Goal: Use online tool/utility: Utilize a website feature to perform a specific function

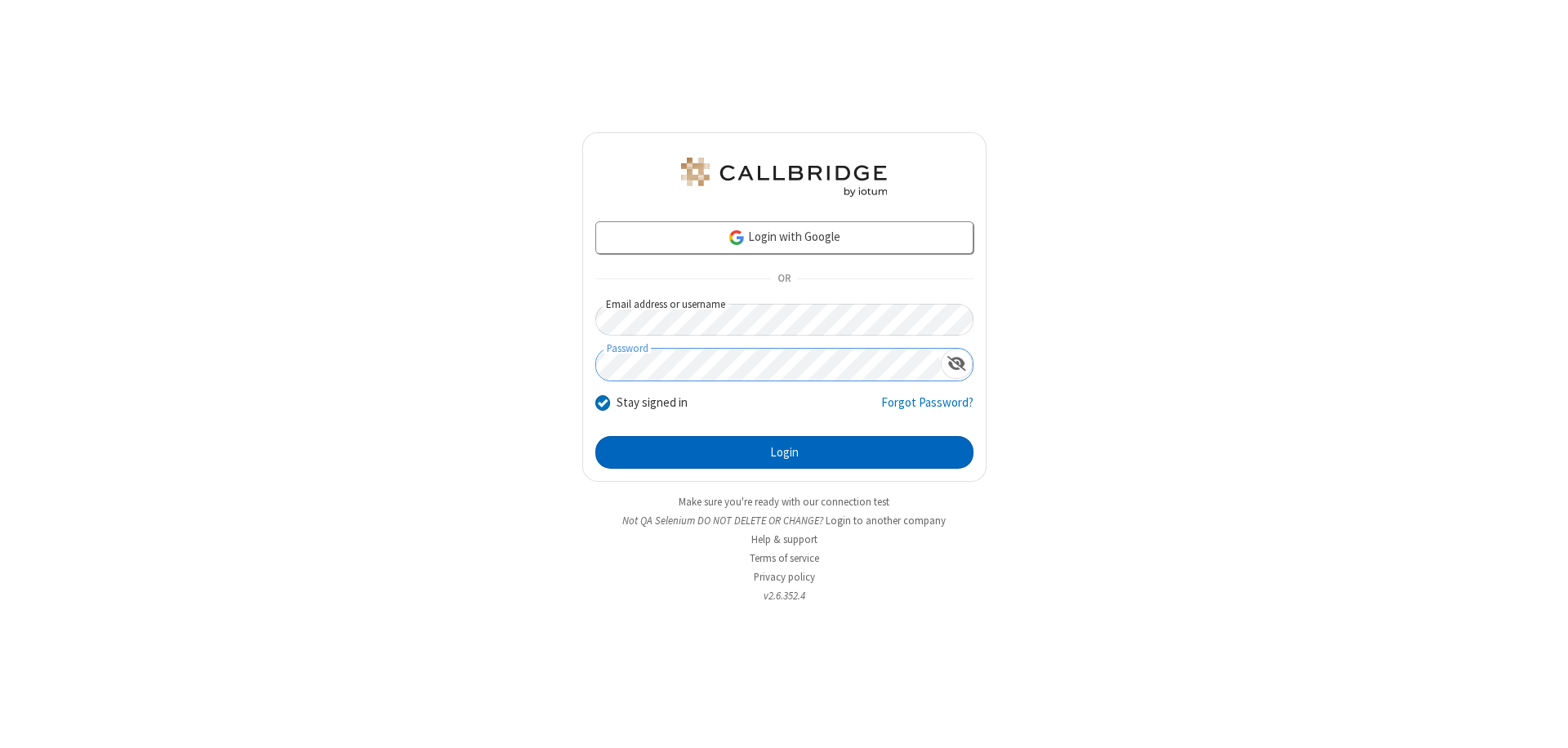
click at [784, 452] on button "Login" at bounding box center [784, 452] width 378 height 33
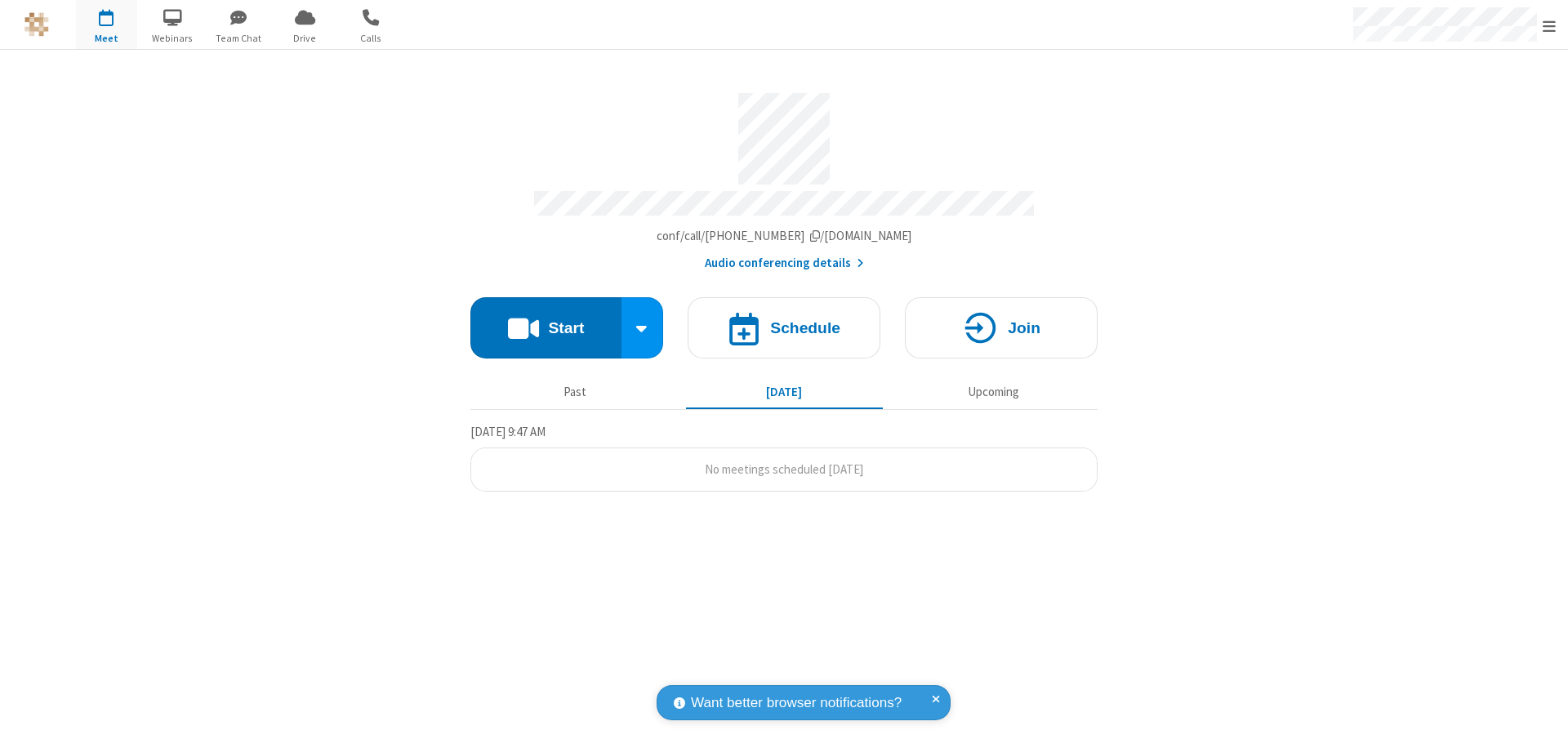
click at [546, 320] on button "Start" at bounding box center [545, 328] width 151 height 61
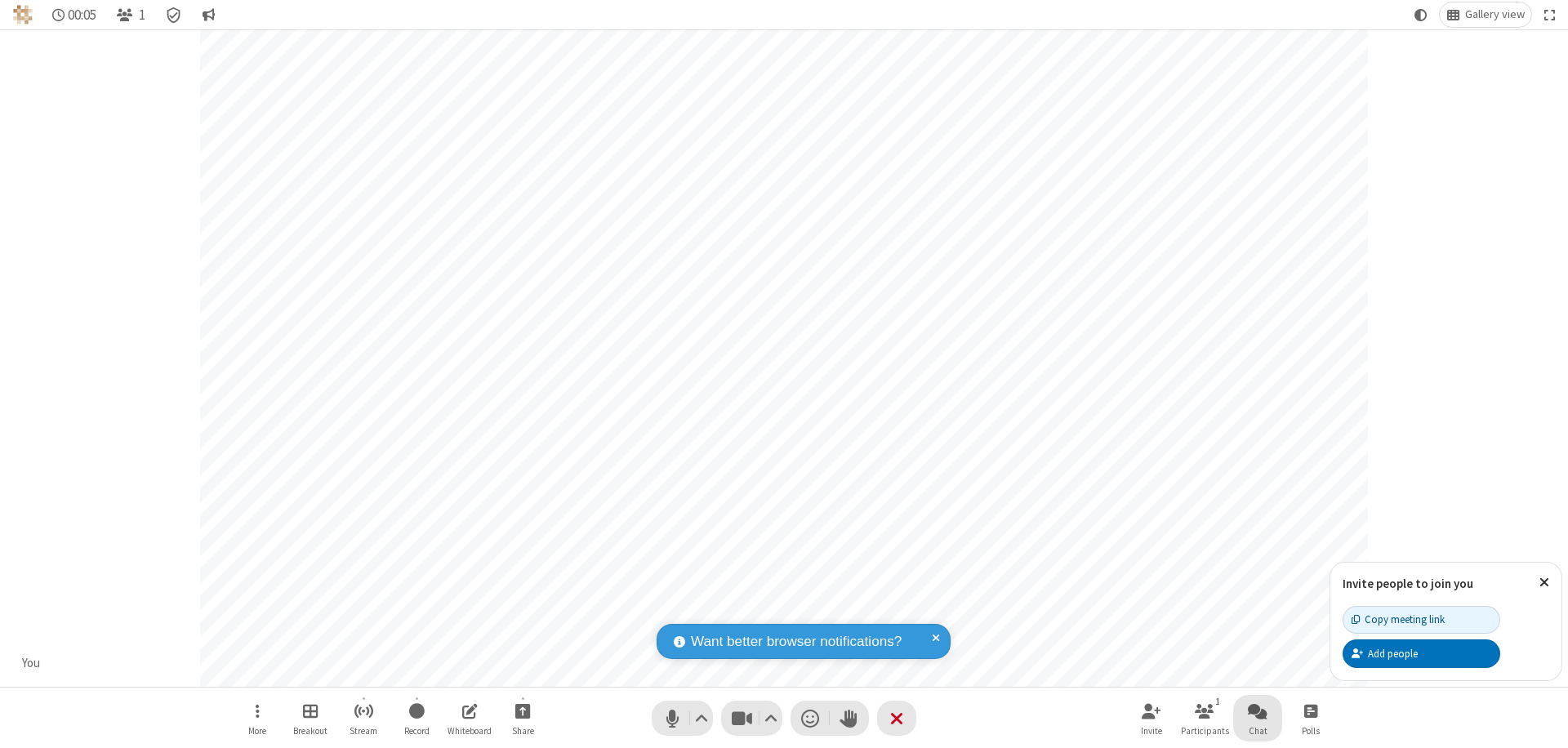
click at [1257, 711] on span "Open chat" at bounding box center [1257, 711] width 20 height 21
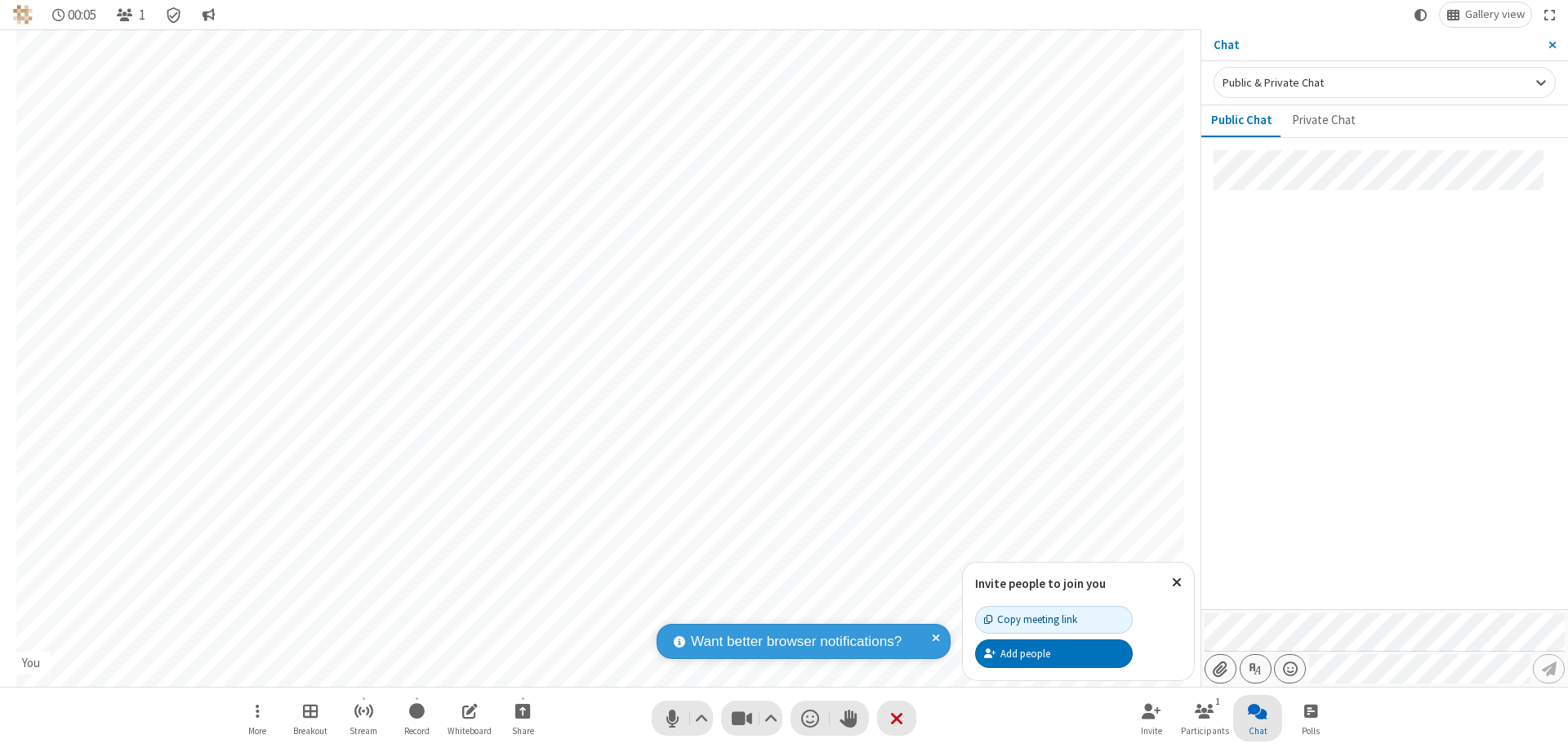
type input "C:\fakepath\doc_test.docx"
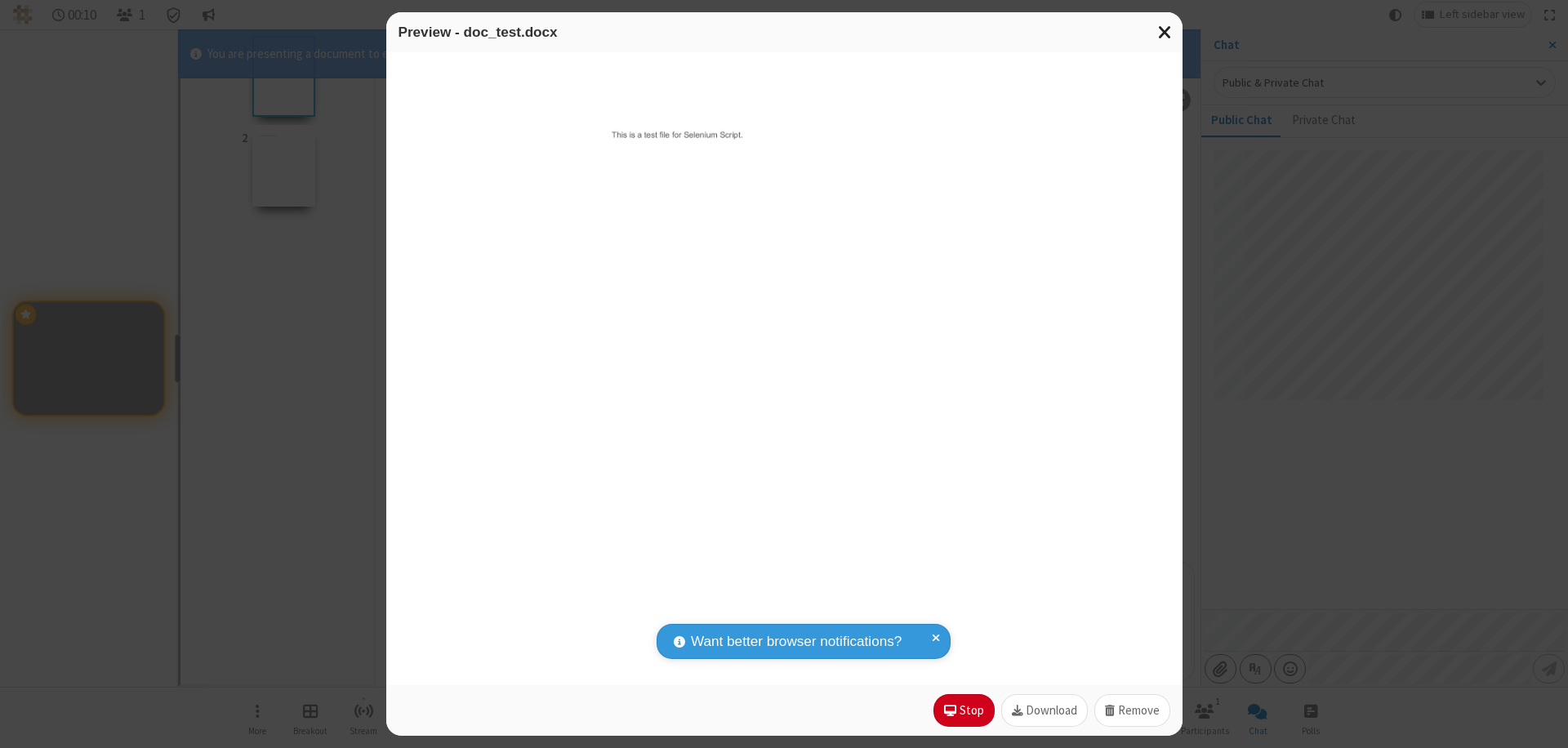
click at [1165, 32] on span "Close modal" at bounding box center [1165, 32] width 15 height 22
